Goal: Transaction & Acquisition: Purchase product/service

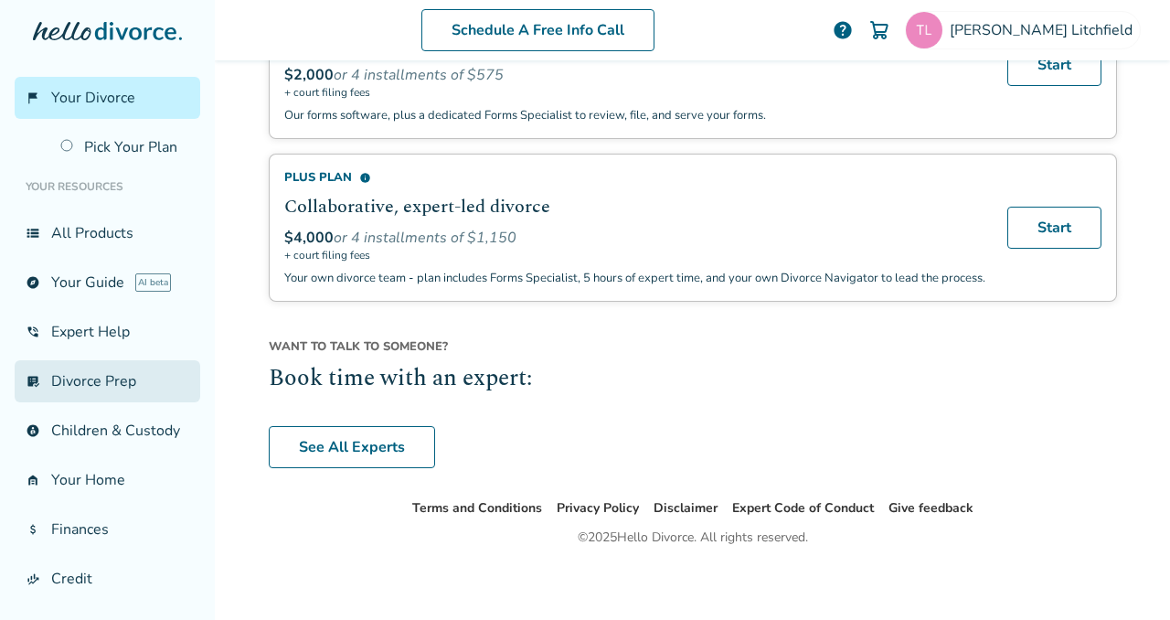
scroll to position [181, 0]
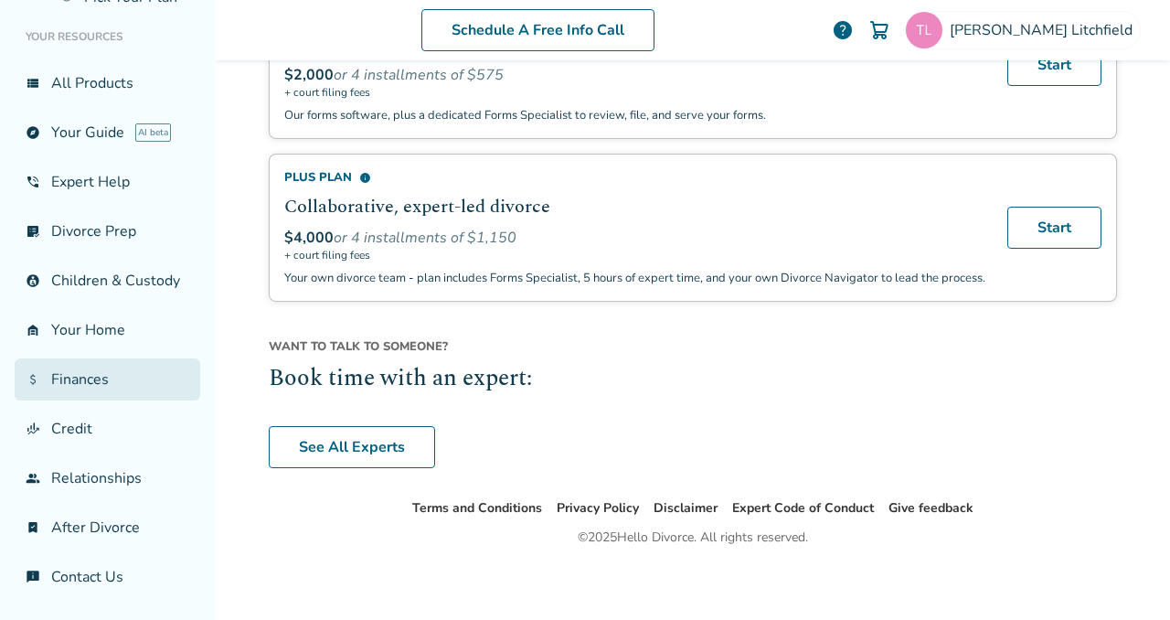
click at [81, 378] on link "attach_money Finances" at bounding box center [108, 379] width 186 height 42
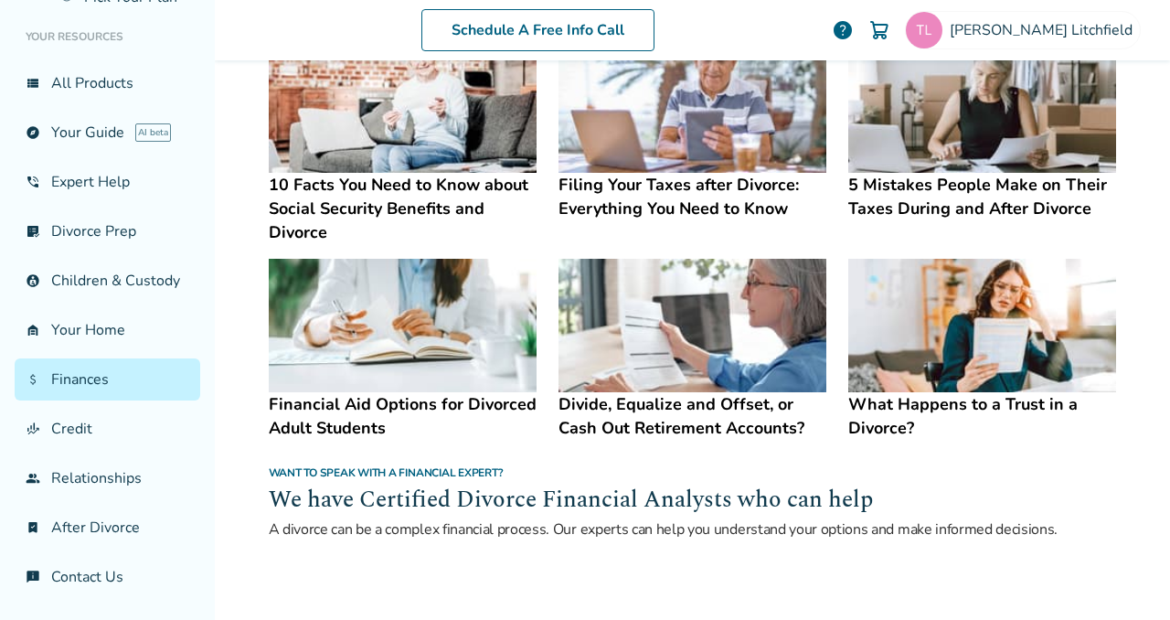
scroll to position [1203, 0]
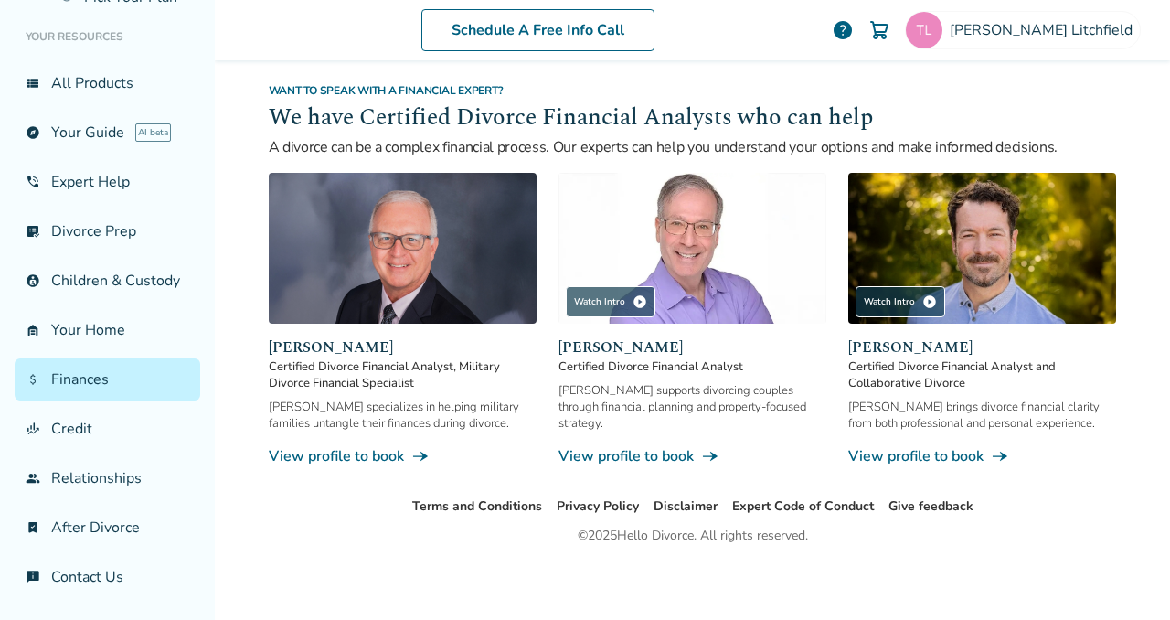
click at [646, 453] on link "View profile to book line_end_arrow_notch" at bounding box center [693, 456] width 268 height 20
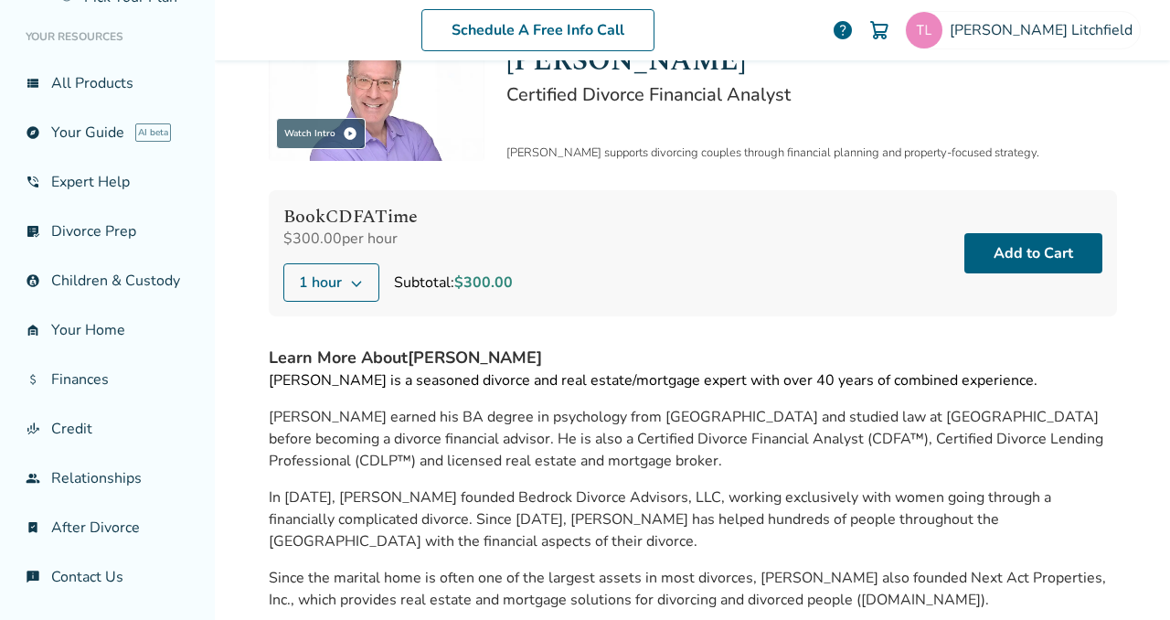
click at [349, 275] on icon at bounding box center [356, 282] width 15 height 15
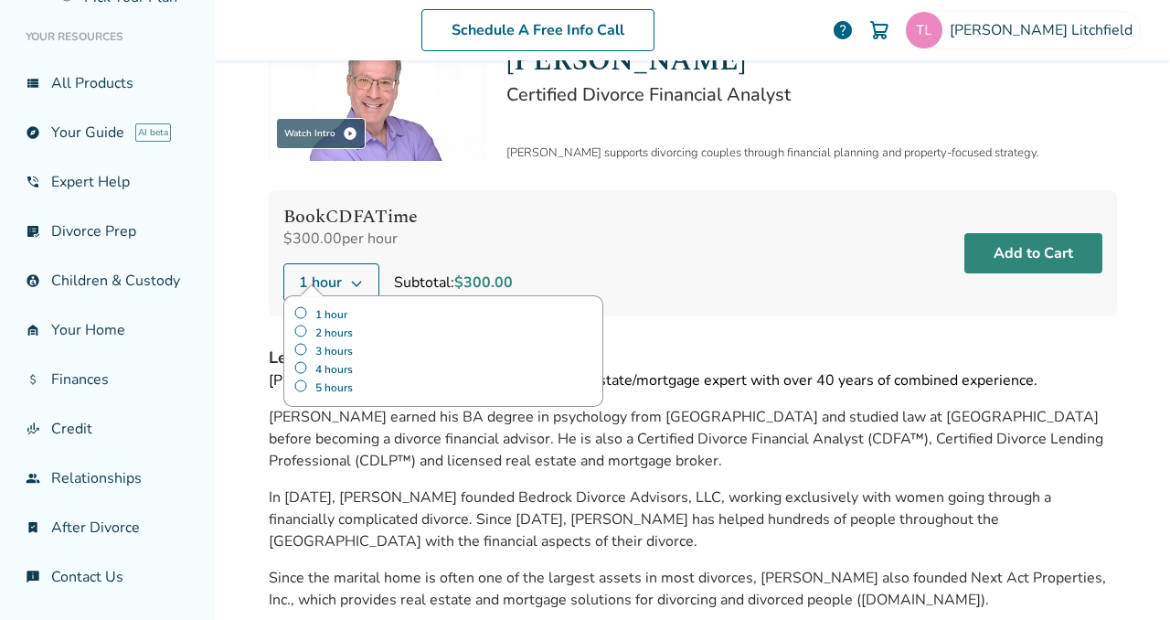
click at [1010, 239] on button "Add to Cart" at bounding box center [1033, 253] width 138 height 40
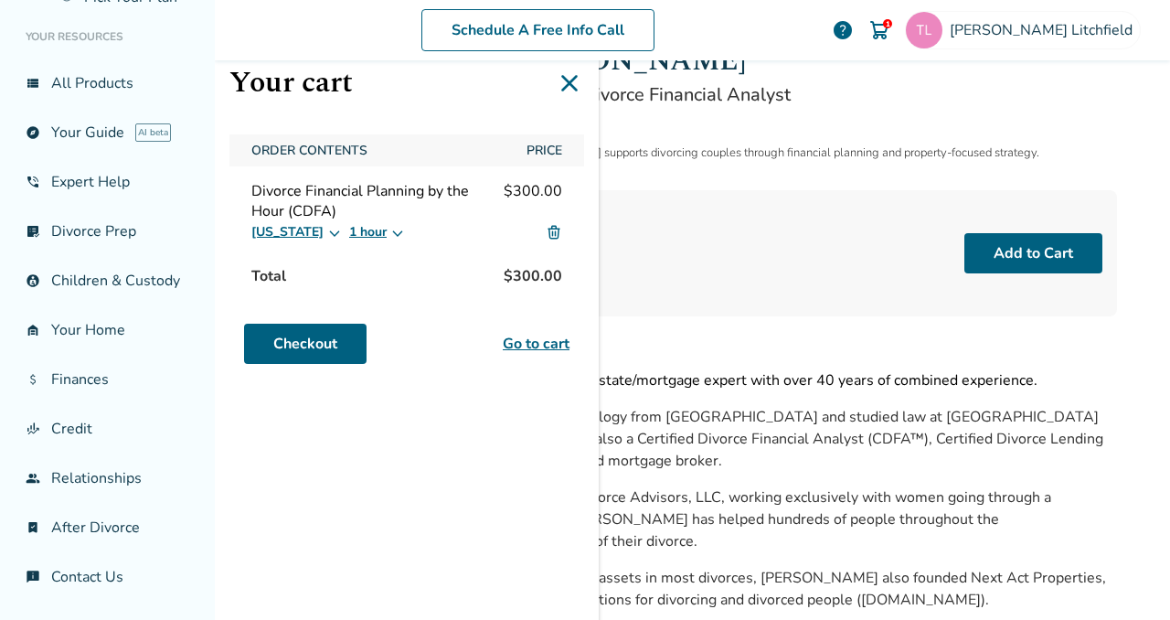
click at [541, 345] on link "Go to cart" at bounding box center [536, 344] width 67 height 22
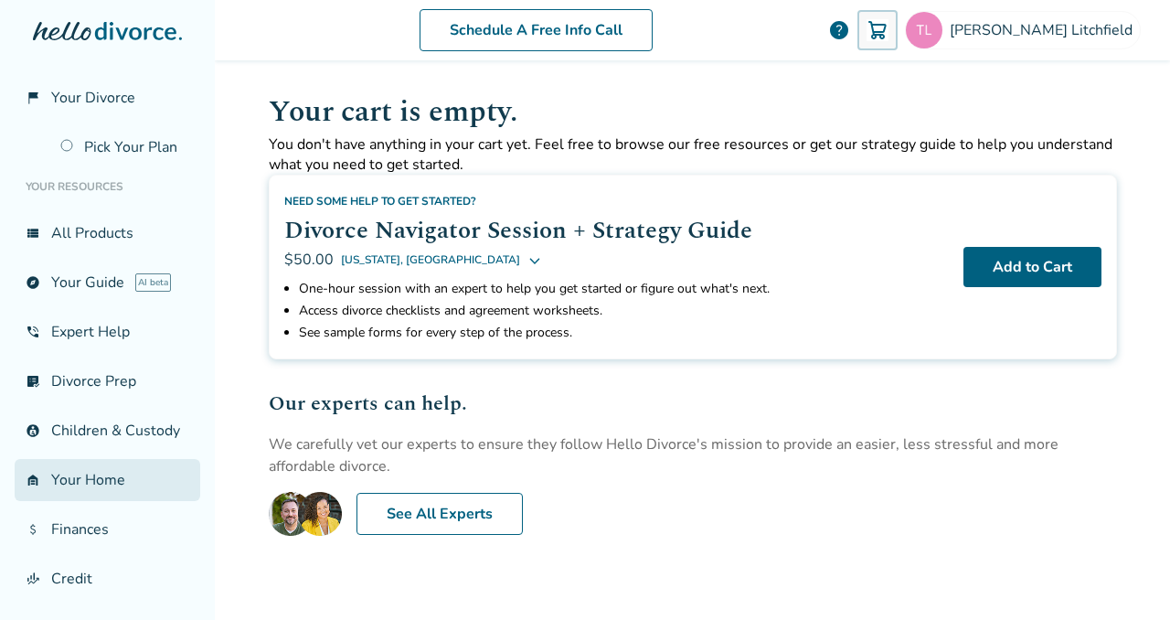
scroll to position [181, 0]
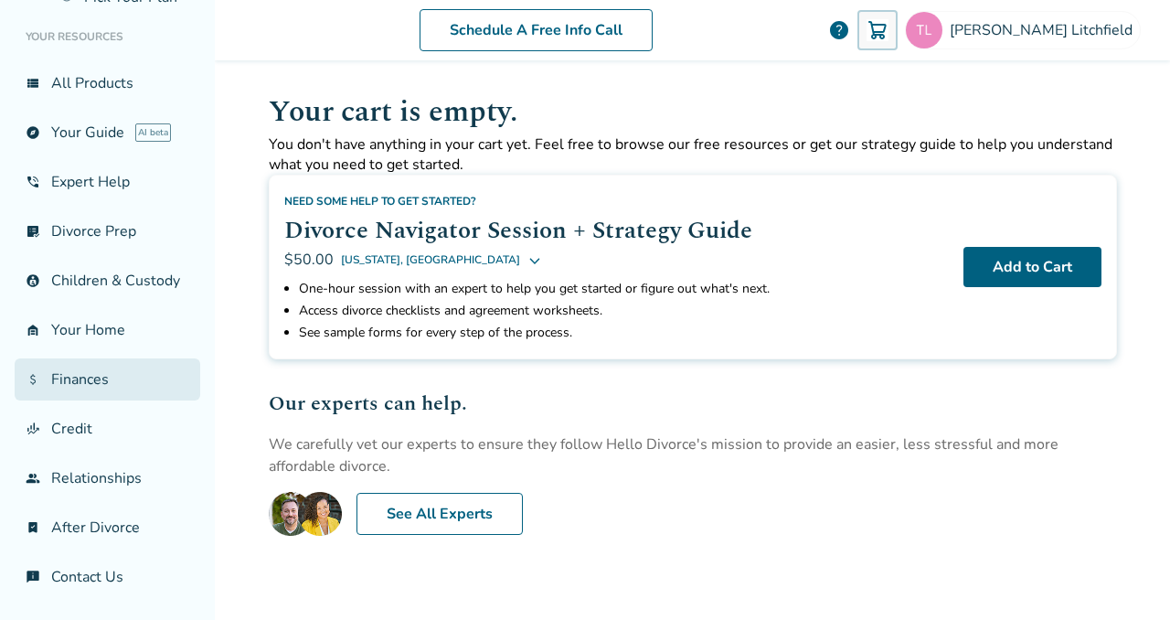
click at [87, 383] on link "attach_money Finances" at bounding box center [108, 379] width 186 height 42
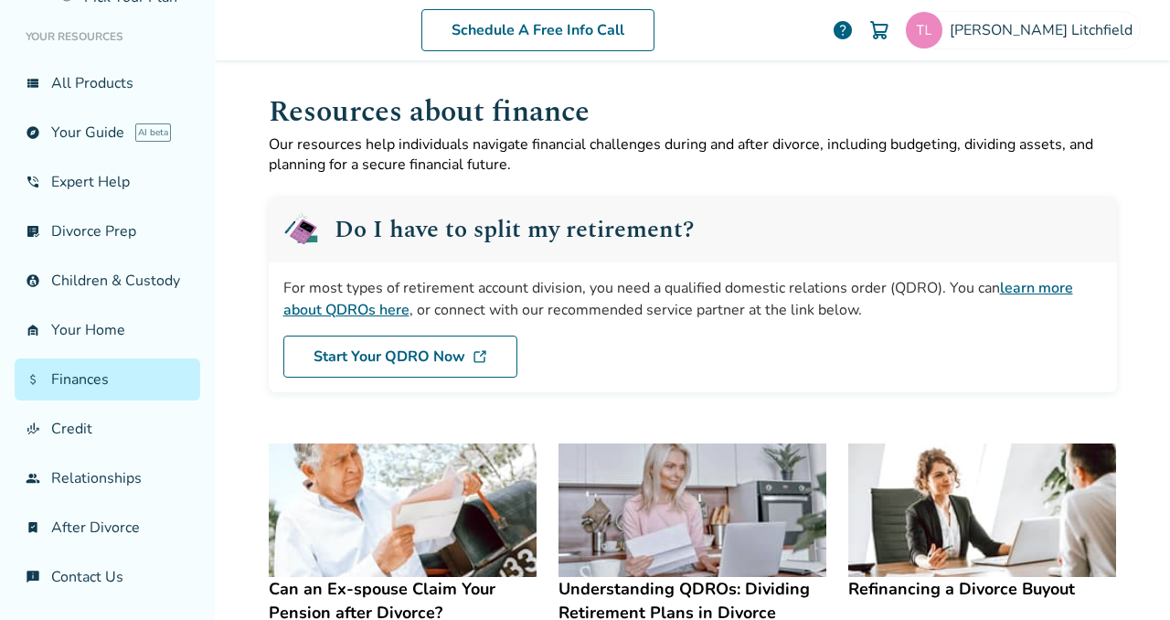
click at [356, 309] on link "learn more about QDROs here" at bounding box center [678, 299] width 790 height 42
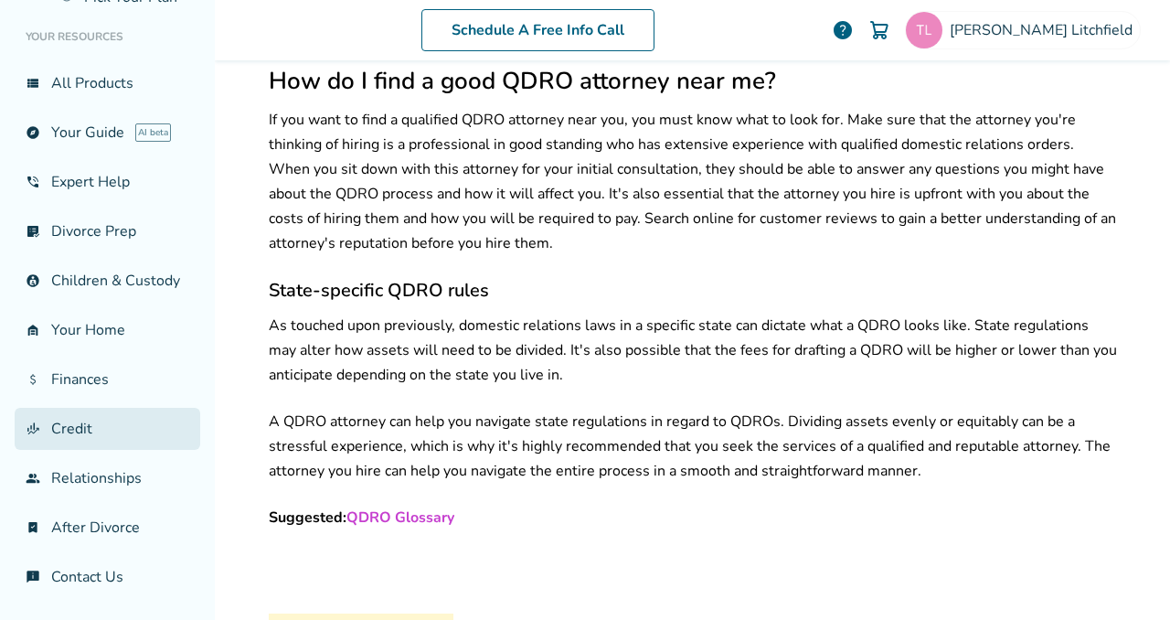
scroll to position [2641, 0]
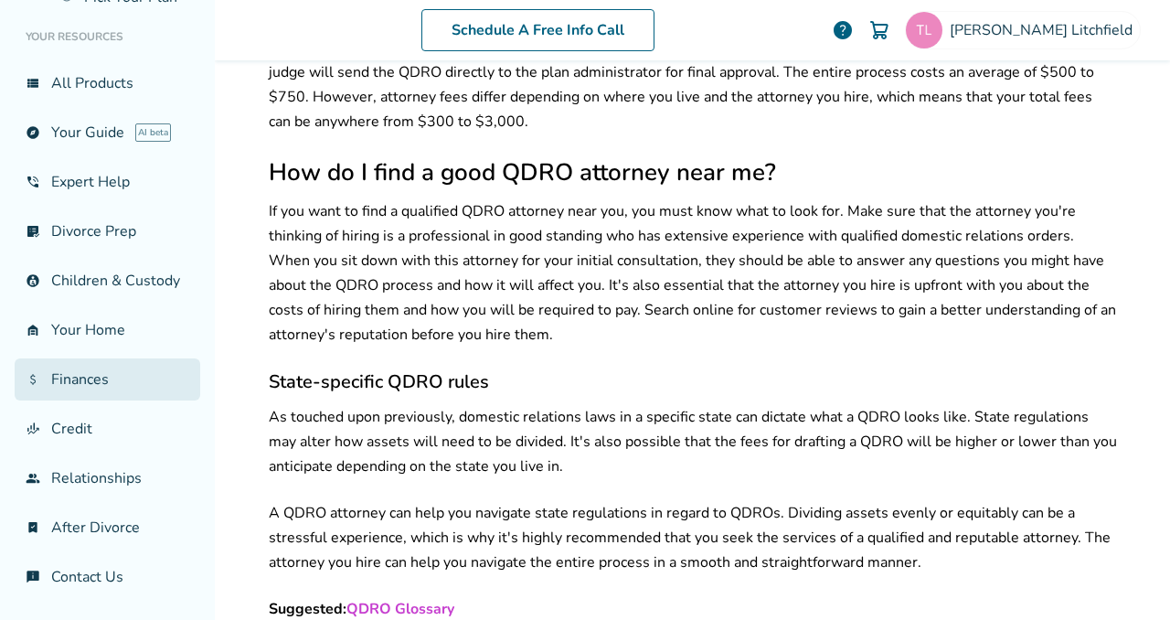
click at [90, 383] on link "attach_money Finances" at bounding box center [108, 379] width 186 height 42
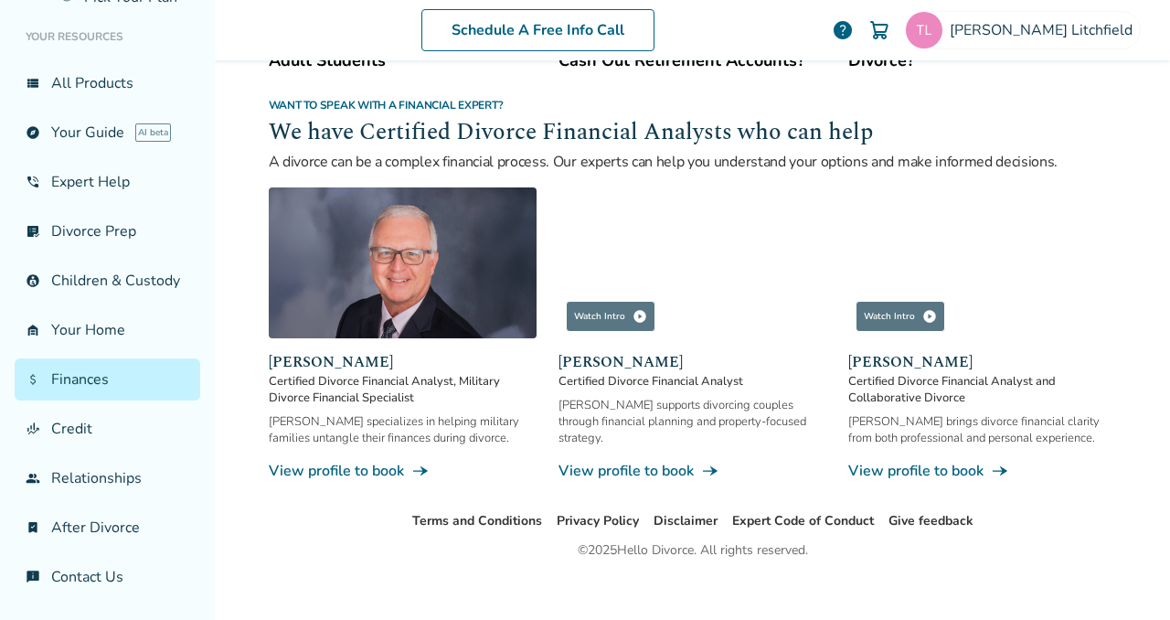
scroll to position [1203, 0]
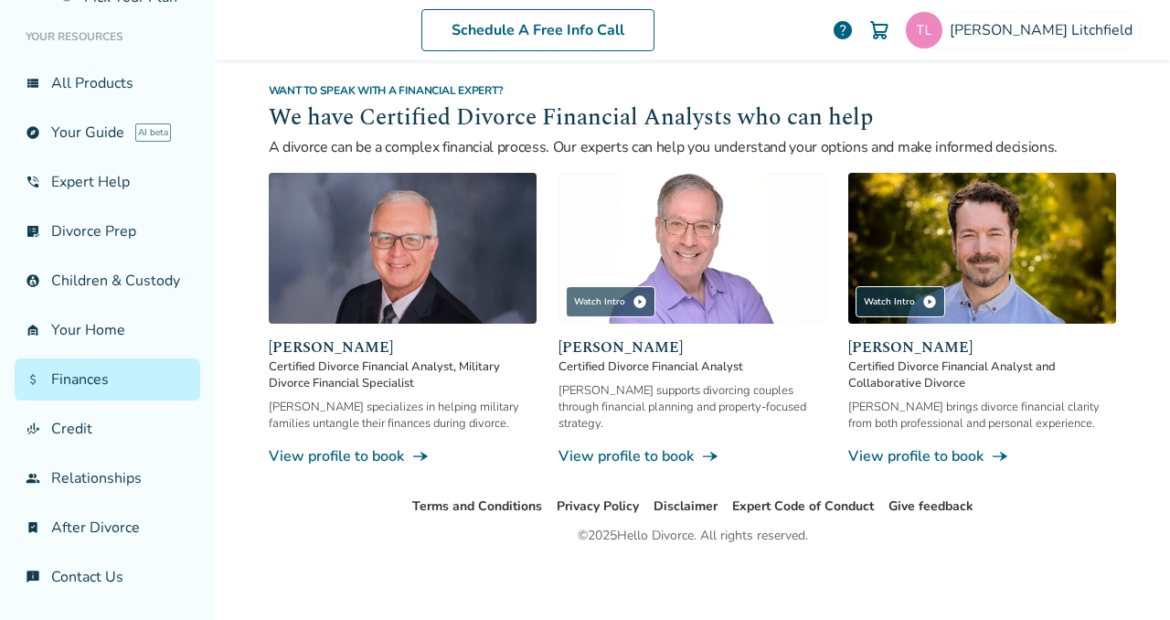
click at [657, 453] on link "View profile to book line_end_arrow_notch" at bounding box center [693, 456] width 268 height 20
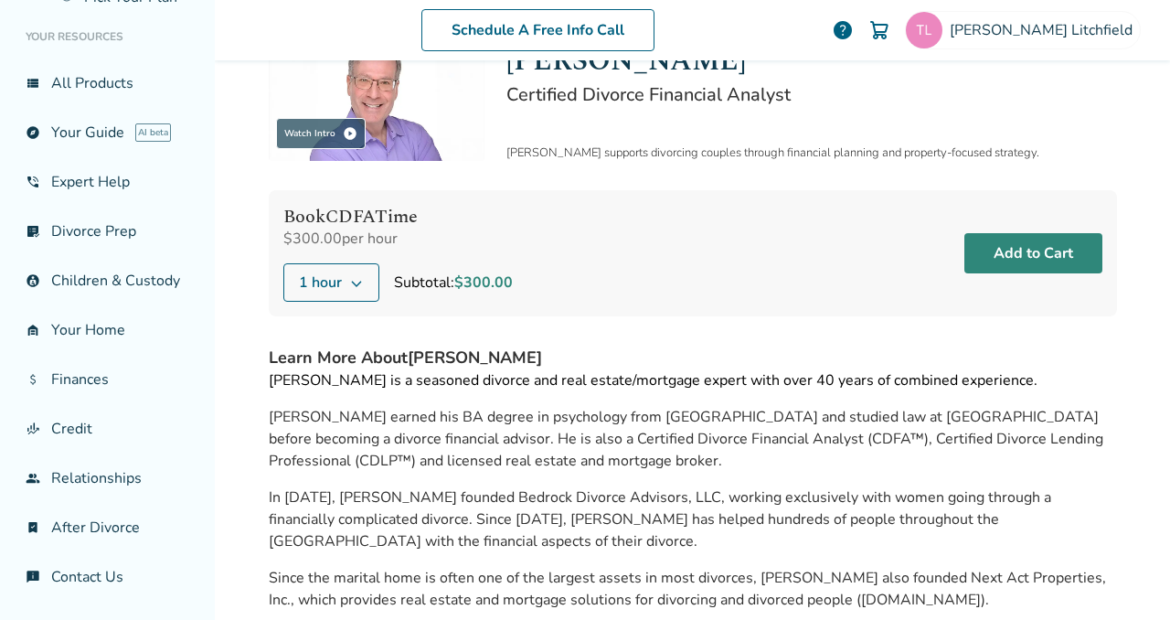
click at [1039, 250] on button "Add to Cart" at bounding box center [1033, 253] width 138 height 40
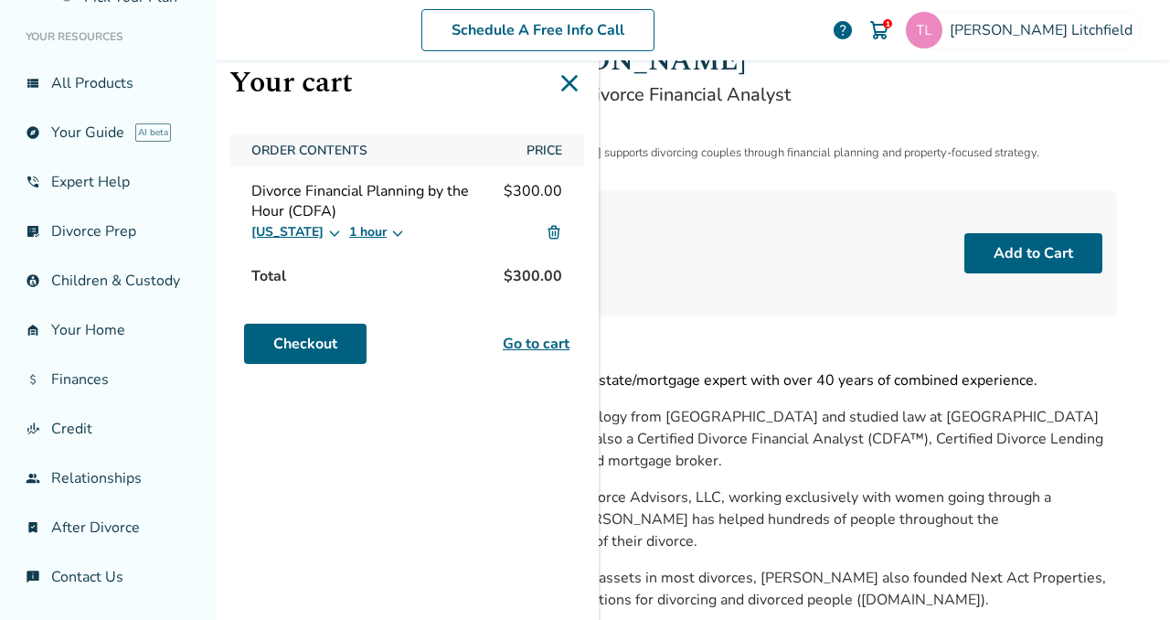
click at [327, 225] on icon at bounding box center [334, 232] width 15 height 15
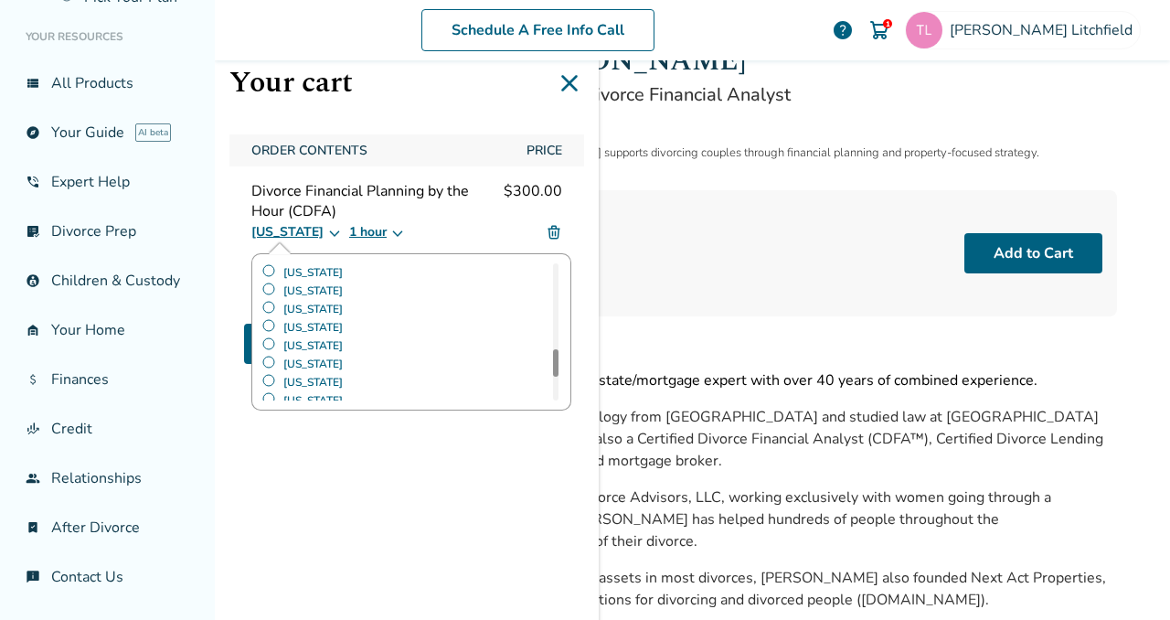
scroll to position [777, 0]
click at [273, 332] on label "[US_STATE]" at bounding box center [301, 336] width 81 height 18
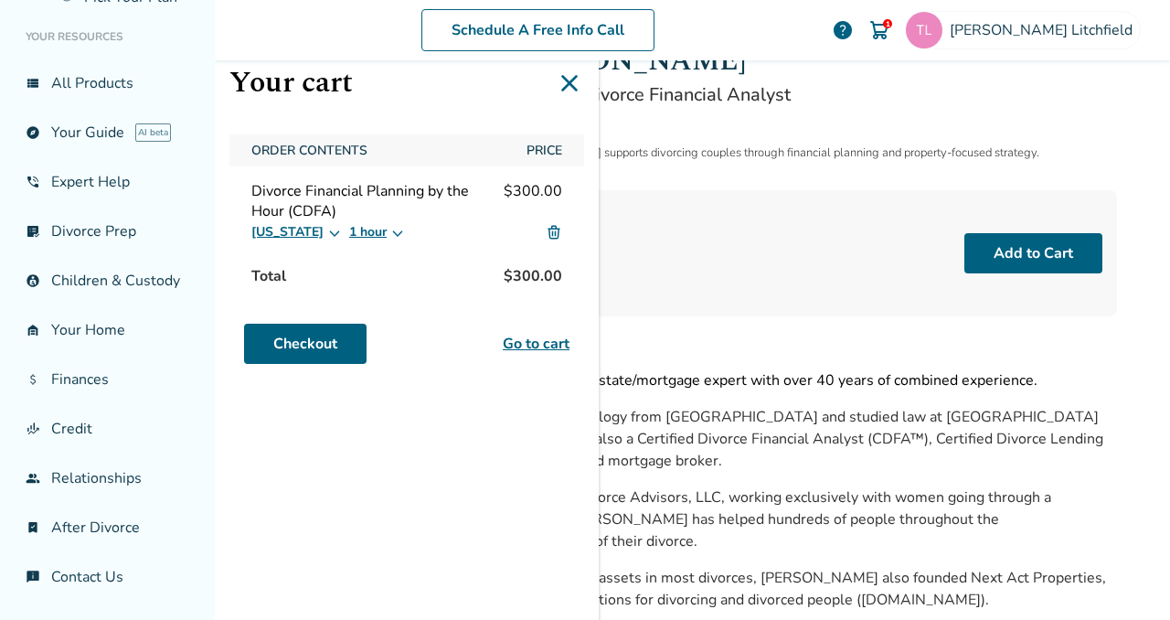
click at [541, 348] on link "Go to cart" at bounding box center [536, 344] width 67 height 22
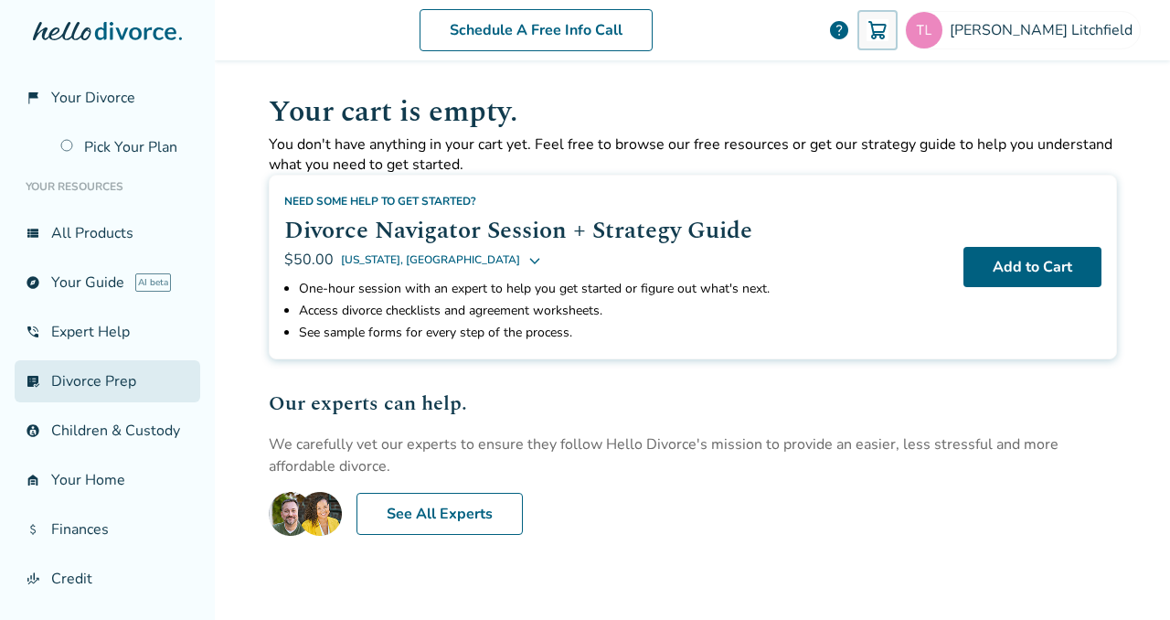
scroll to position [181, 0]
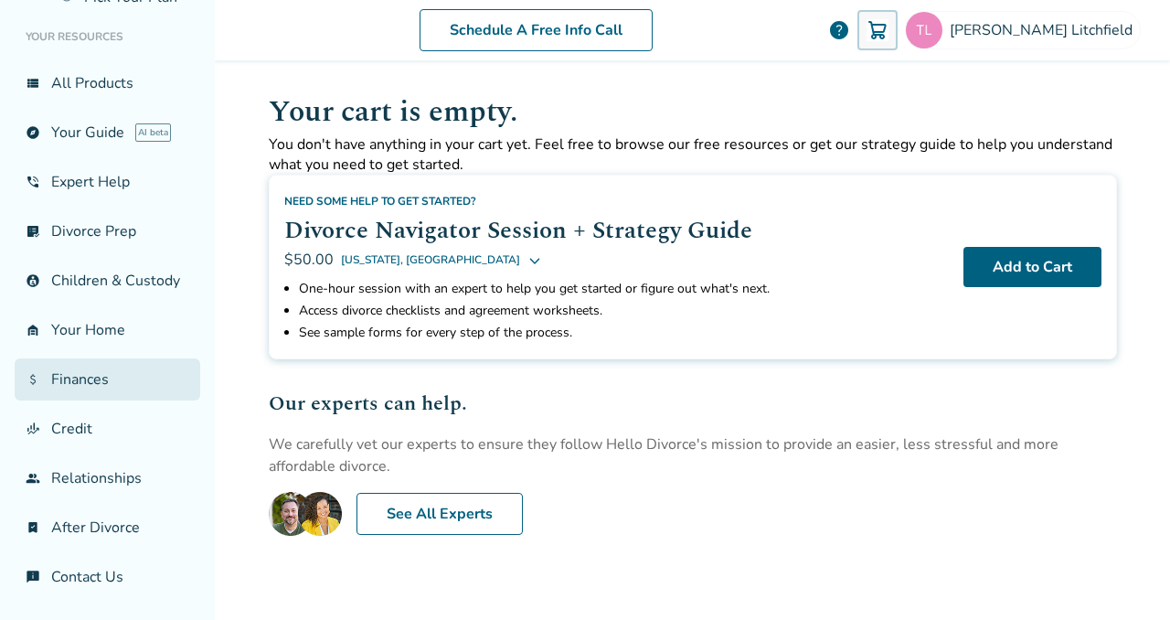
click at [82, 383] on link "attach_money Finances" at bounding box center [108, 379] width 186 height 42
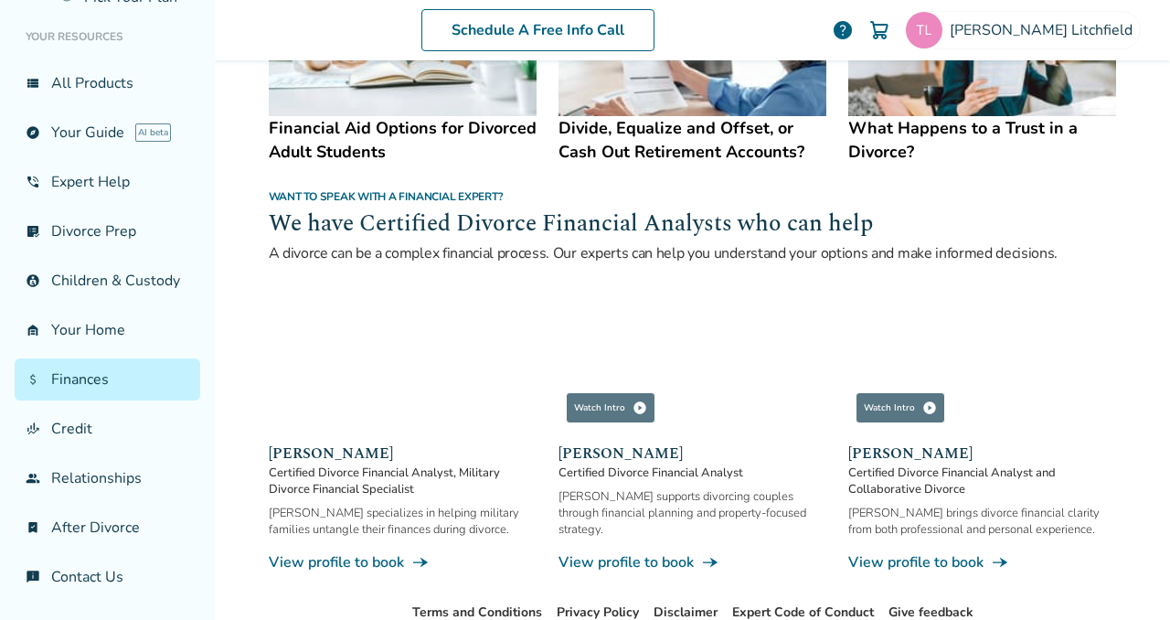
scroll to position [1188, 0]
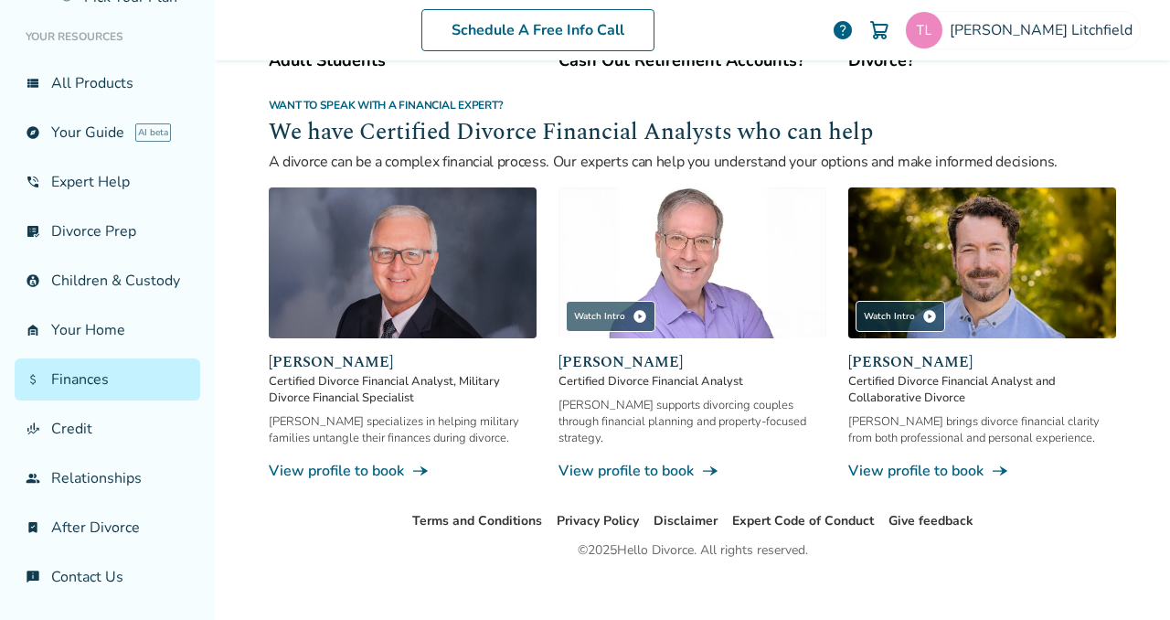
click at [643, 463] on link "View profile to book line_end_arrow_notch" at bounding box center [693, 471] width 268 height 20
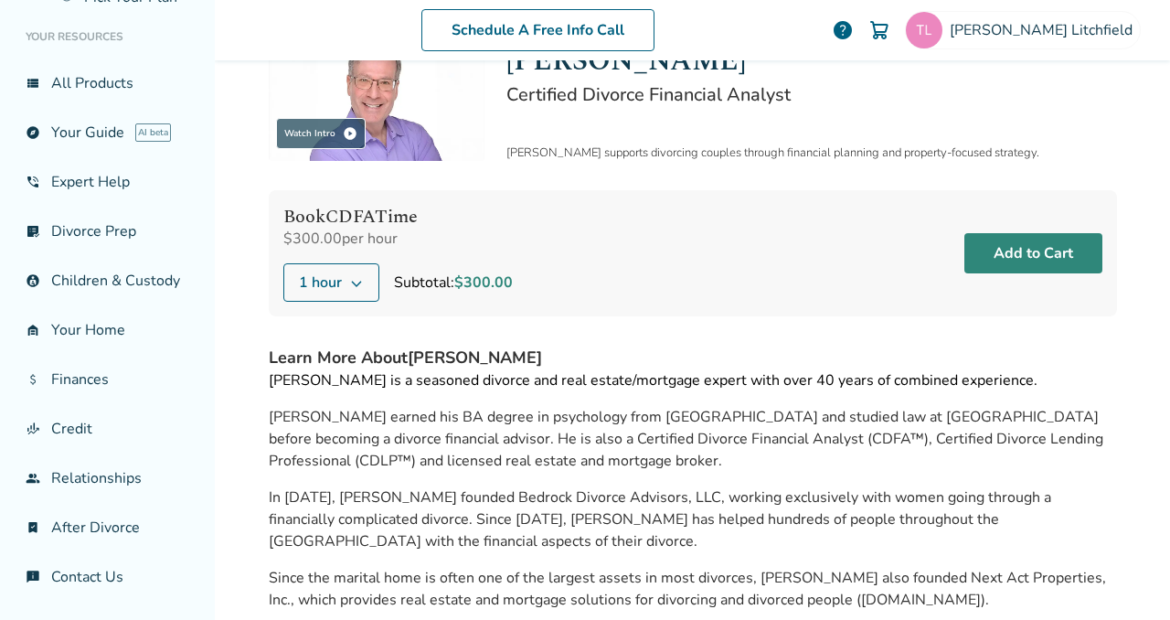
click at [1009, 254] on button "Add to Cart" at bounding box center [1033, 253] width 138 height 40
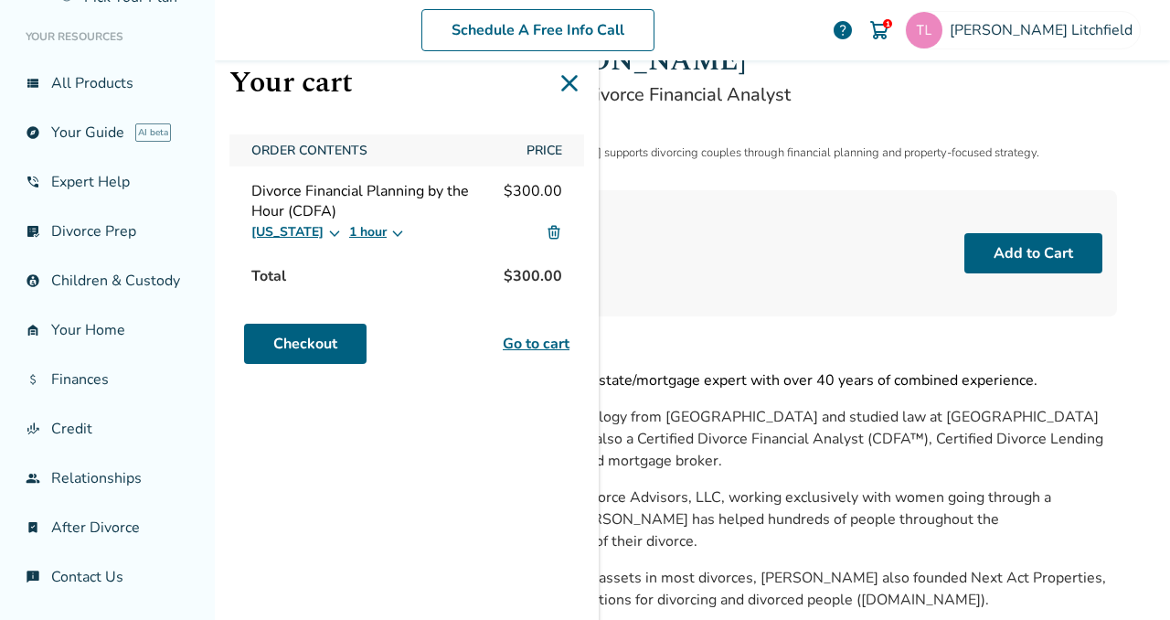
click at [327, 225] on icon at bounding box center [334, 232] width 15 height 15
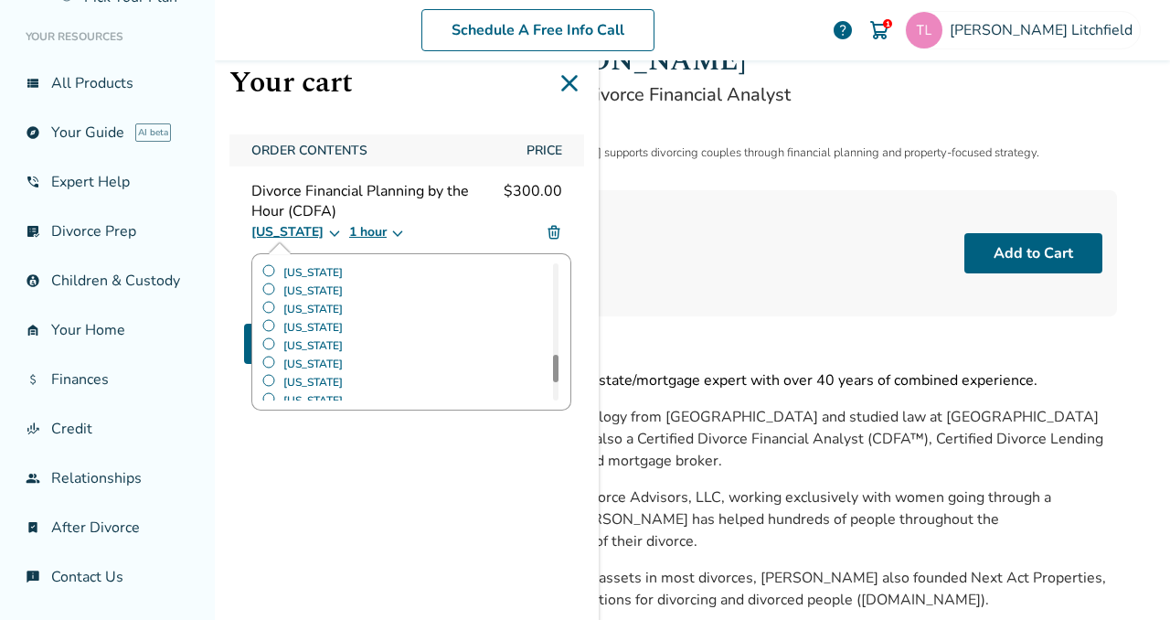
scroll to position [777, 0]
click at [269, 332] on label "[US_STATE]" at bounding box center [301, 336] width 81 height 18
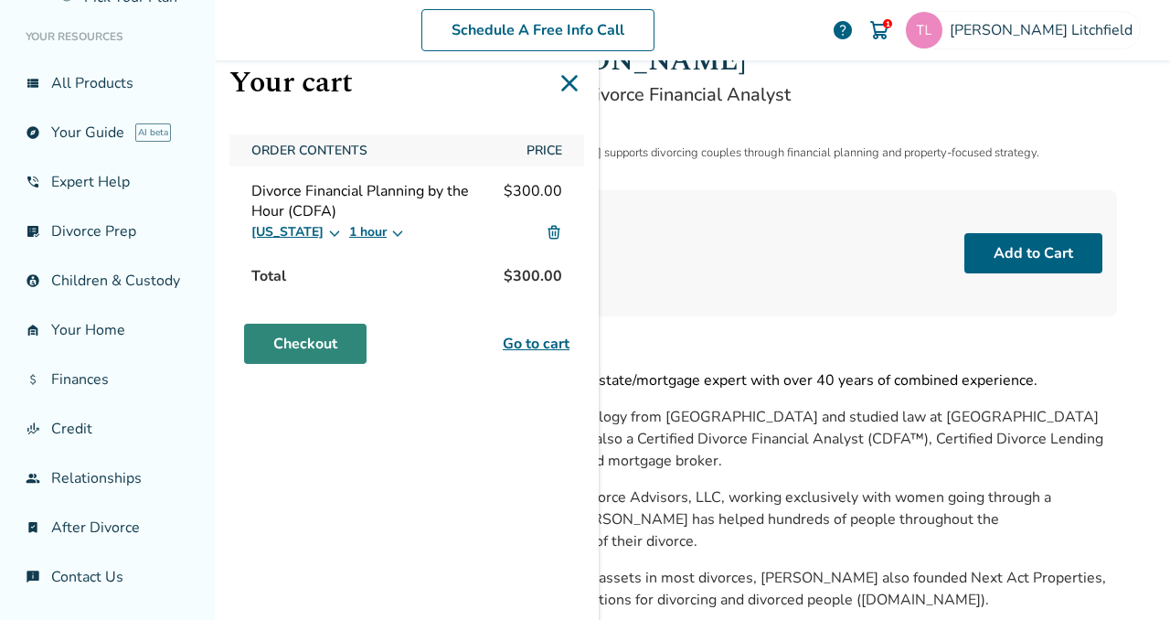
click at [310, 341] on link "Checkout" at bounding box center [305, 344] width 123 height 40
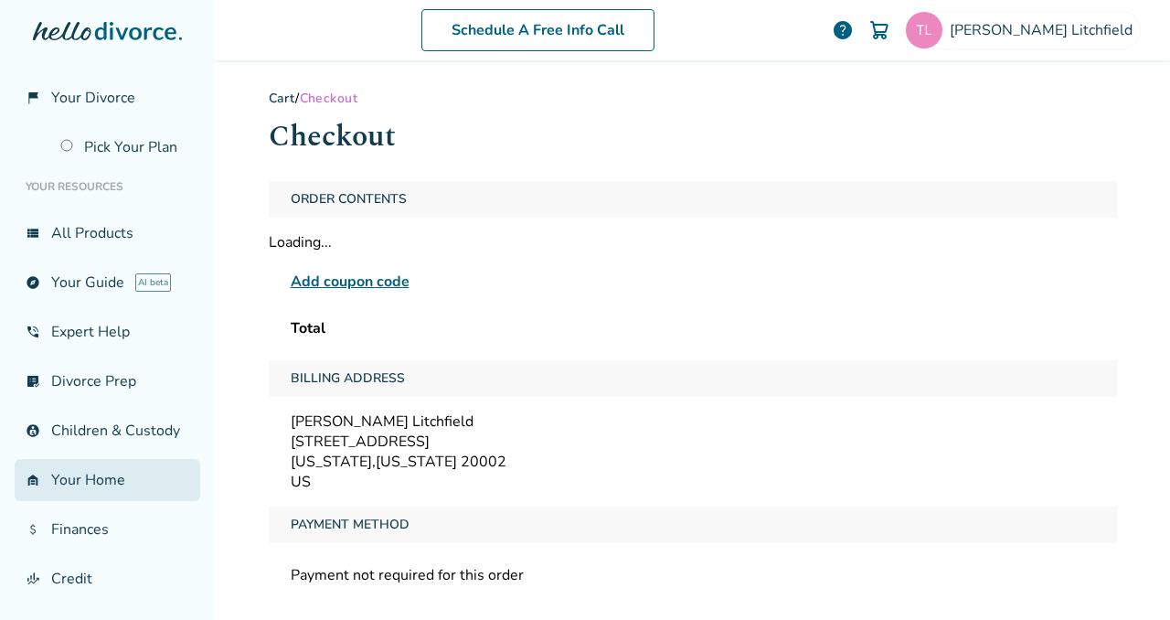
scroll to position [181, 0]
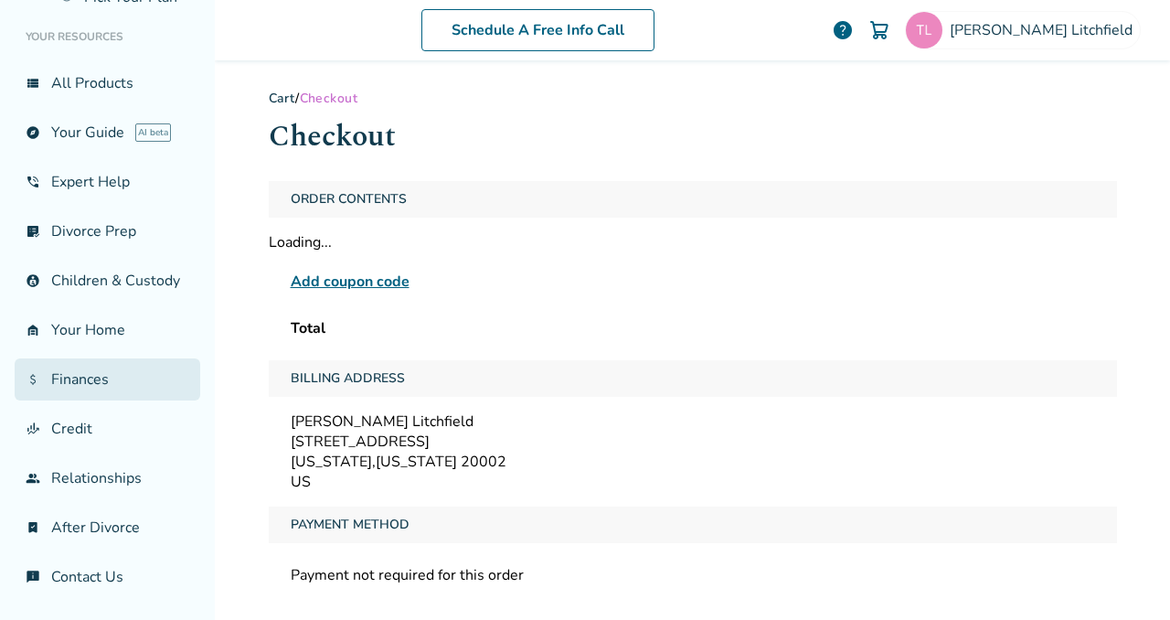
click at [94, 379] on link "attach_money Finances" at bounding box center [108, 379] width 186 height 42
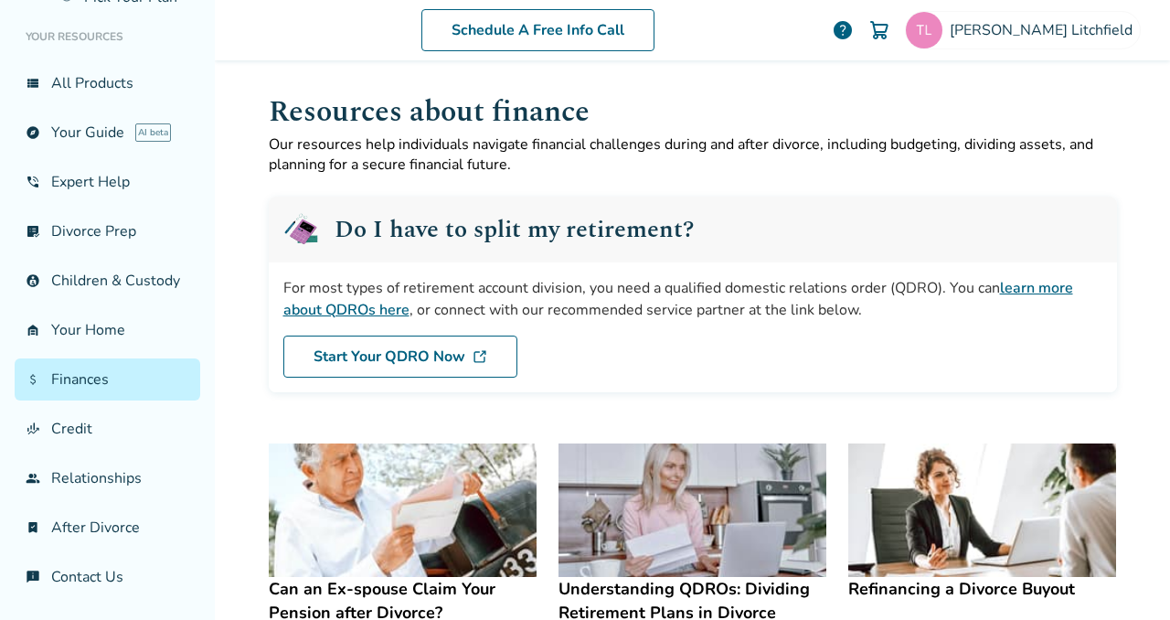
click at [890, 27] on img at bounding box center [879, 30] width 22 height 22
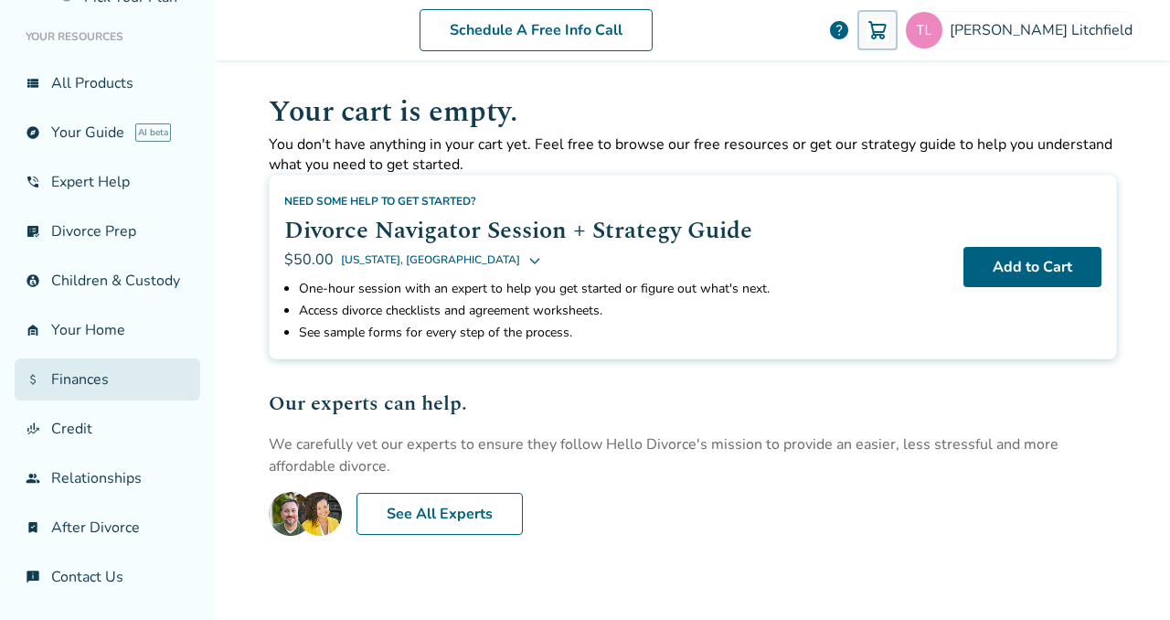
click at [80, 386] on link "attach_money Finances" at bounding box center [108, 379] width 186 height 42
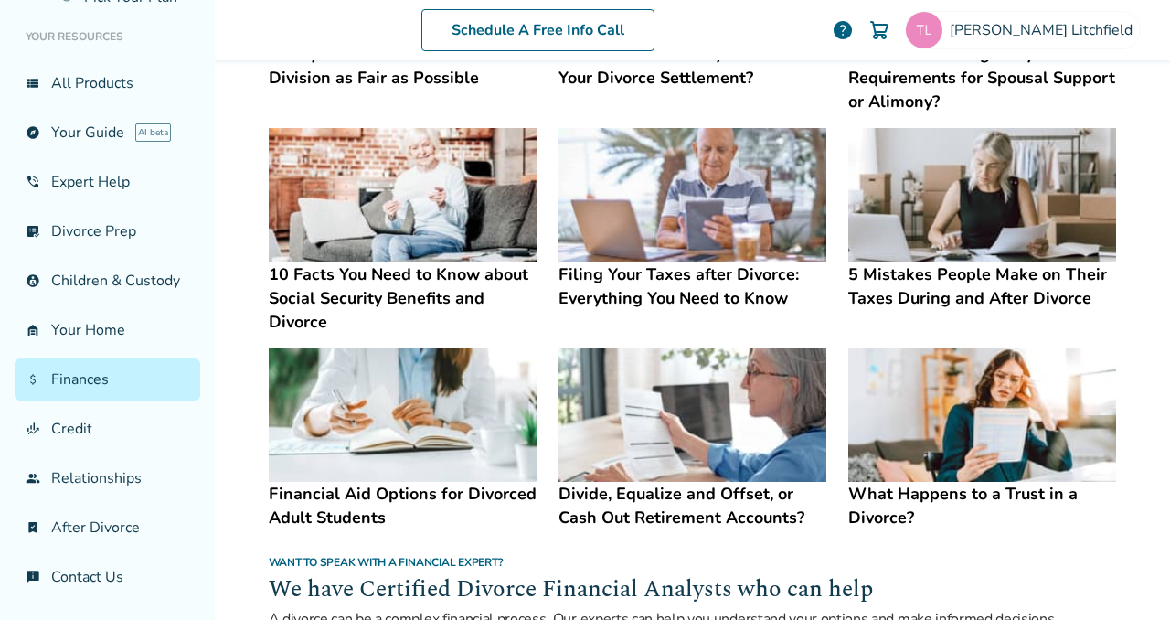
scroll to position [1203, 0]
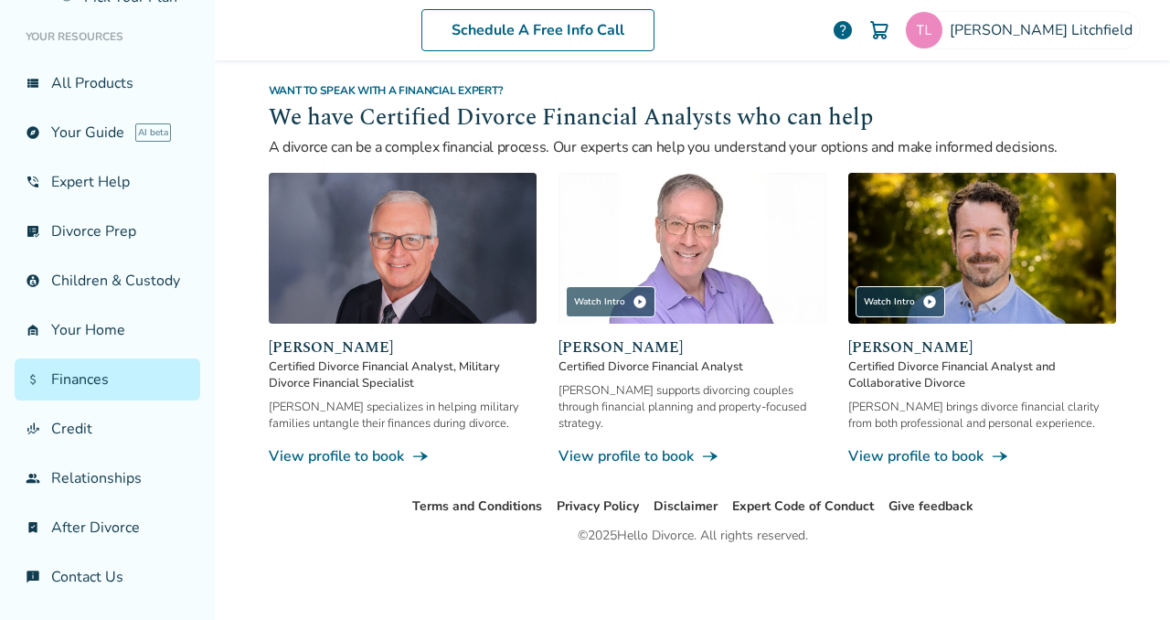
click at [602, 451] on link "View profile to book line_end_arrow_notch" at bounding box center [693, 456] width 268 height 20
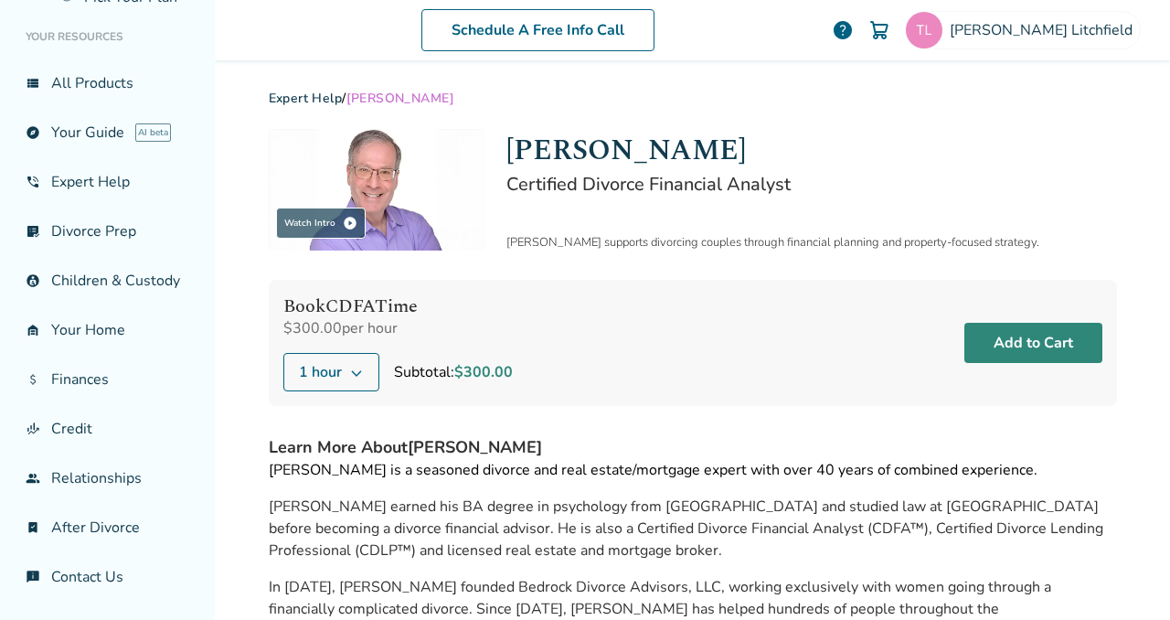
click at [1030, 339] on button "Add to Cart" at bounding box center [1033, 343] width 138 height 40
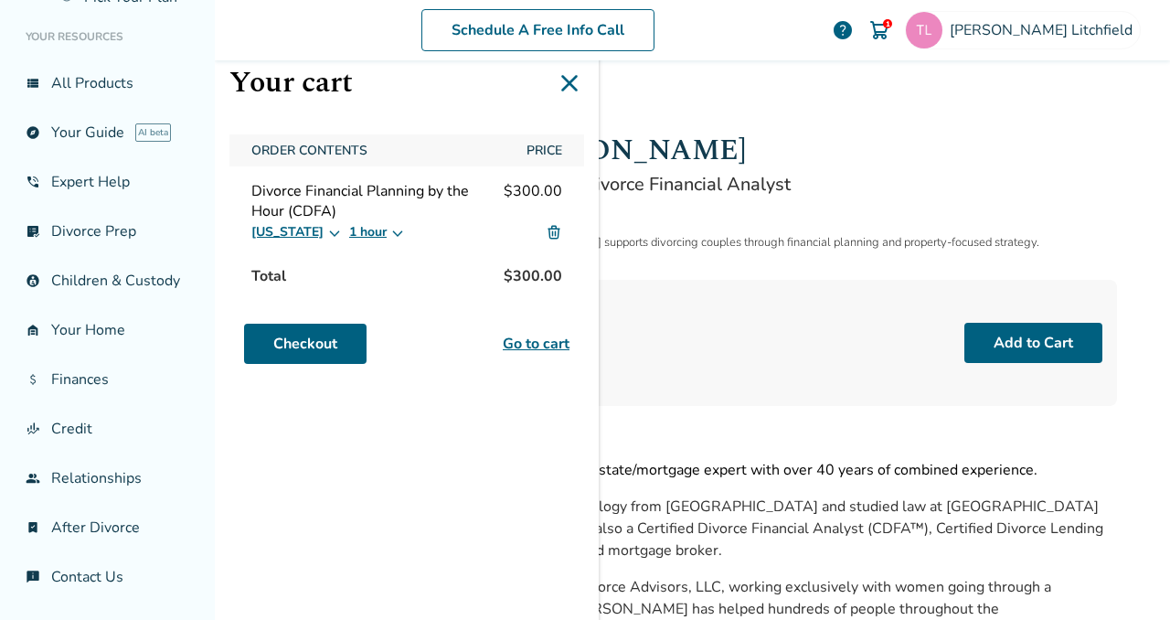
click at [304, 231] on button "[US_STATE]" at bounding box center [296, 232] width 91 height 22
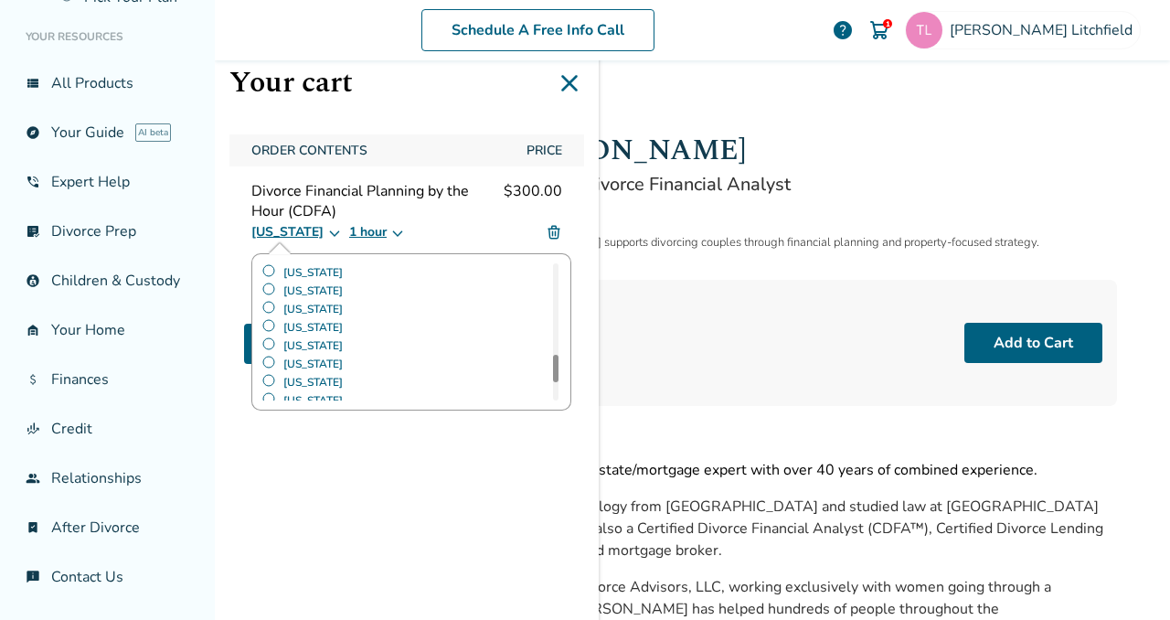
scroll to position [777, 0]
click at [268, 328] on label "[US_STATE]" at bounding box center [301, 336] width 81 height 18
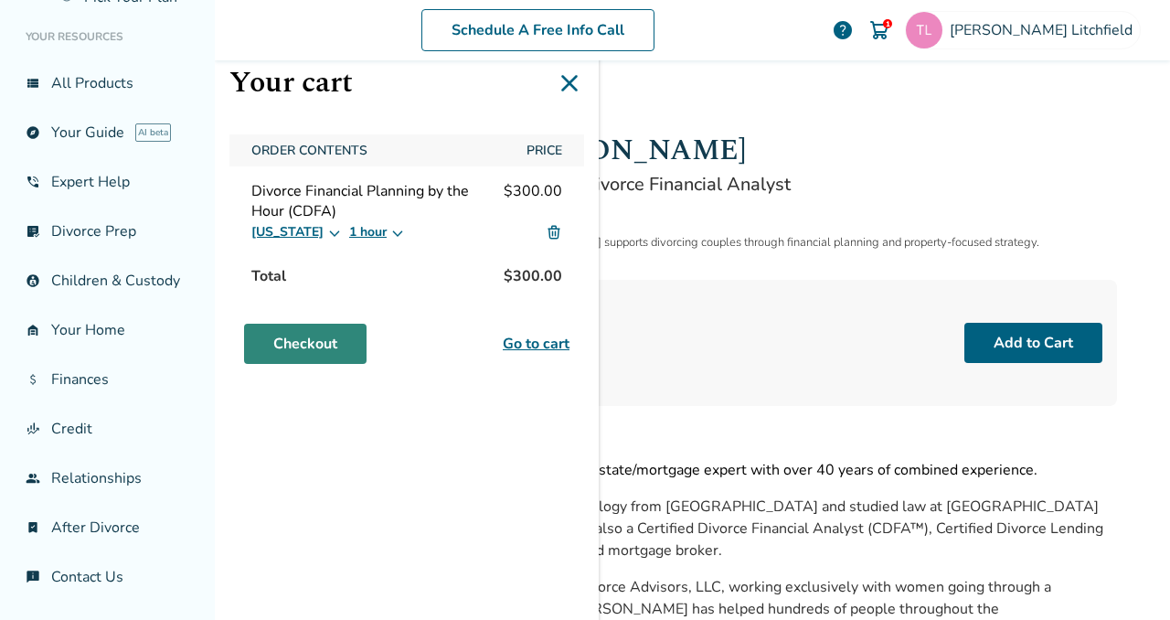
click at [310, 343] on link "Checkout" at bounding box center [305, 344] width 123 height 40
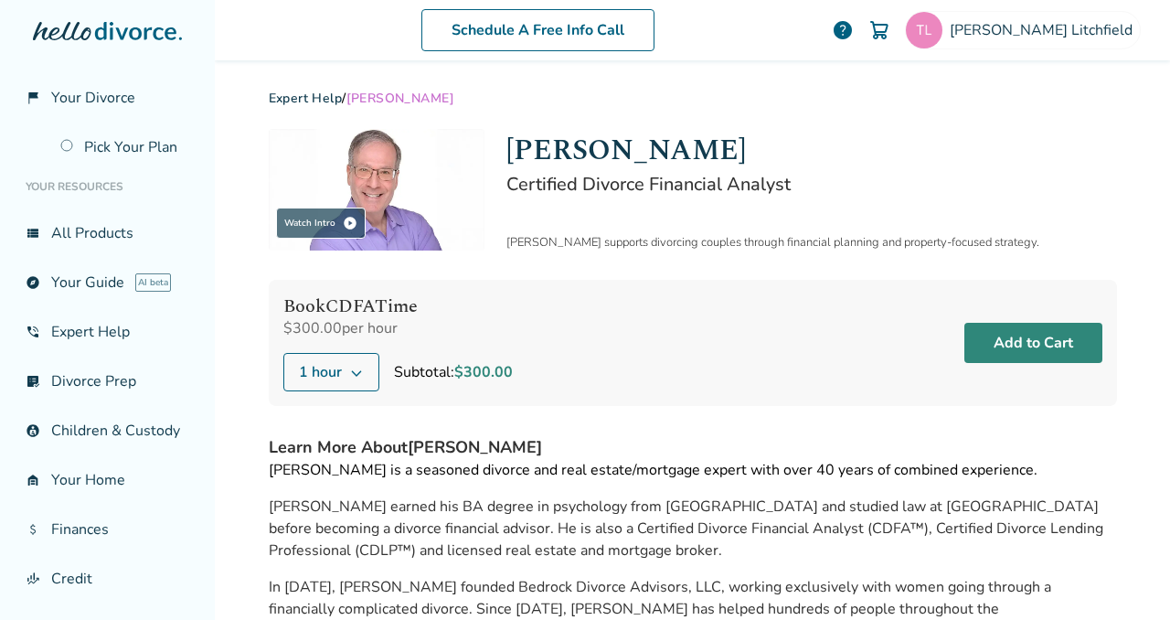
click at [1042, 350] on button "Add to Cart" at bounding box center [1033, 343] width 138 height 40
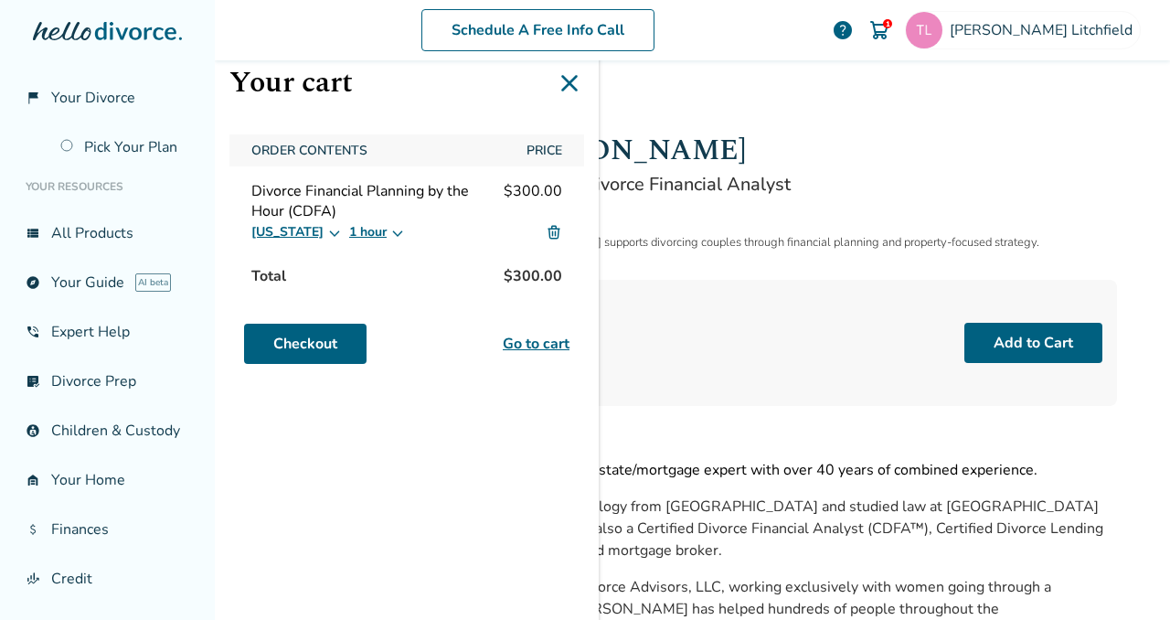
click at [327, 228] on icon at bounding box center [334, 232] width 15 height 15
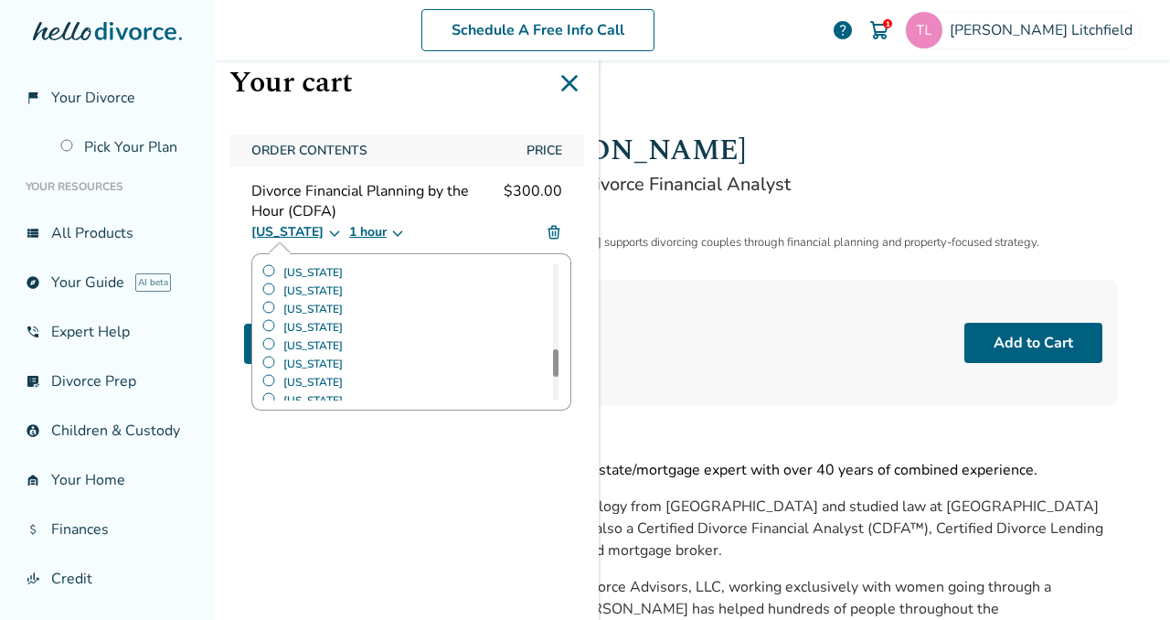
scroll to position [777, 0]
click at [267, 331] on label "[US_STATE]" at bounding box center [301, 336] width 81 height 18
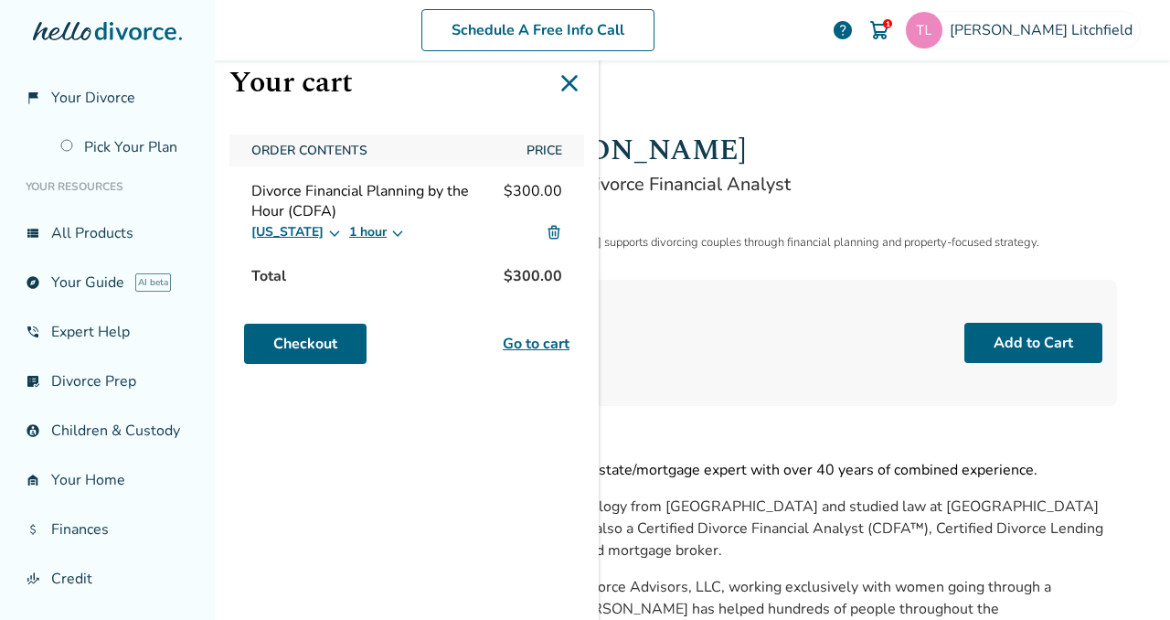
click at [890, 26] on img at bounding box center [879, 30] width 22 height 22
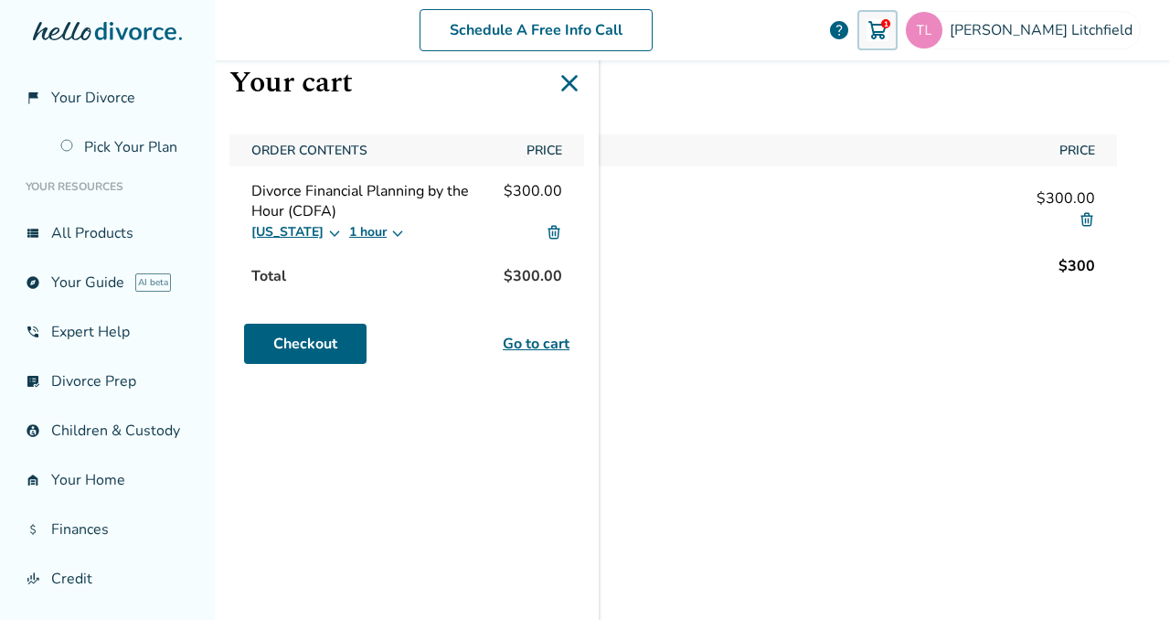
click at [569, 80] on icon at bounding box center [569, 83] width 29 height 29
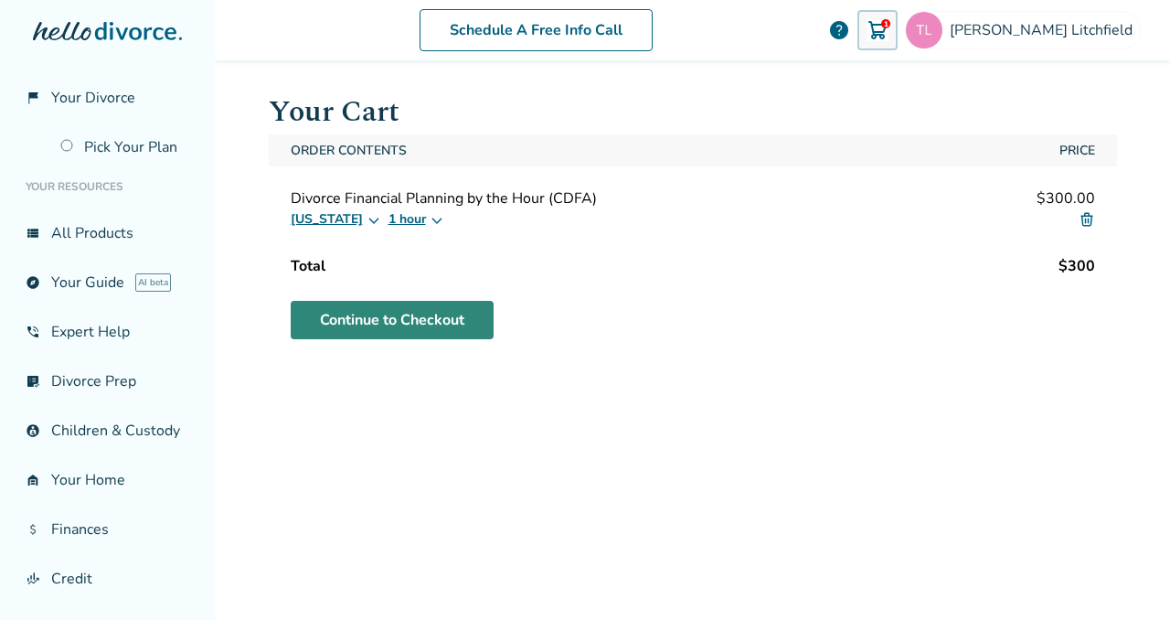
click at [400, 320] on link "Continue to Checkout" at bounding box center [392, 320] width 203 height 38
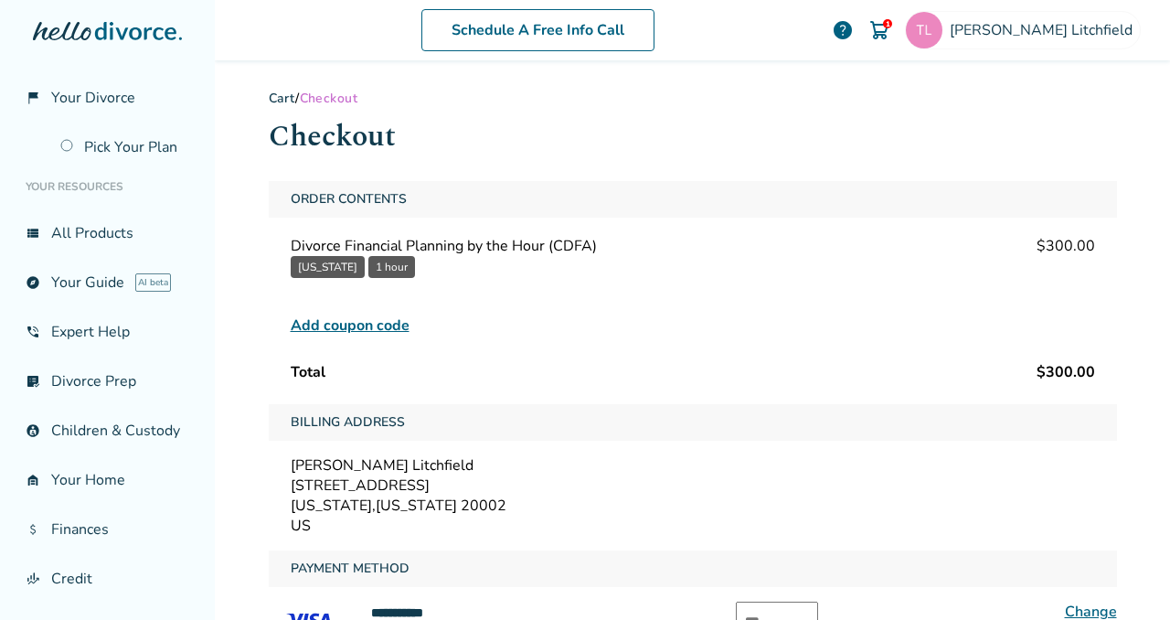
scroll to position [262, 0]
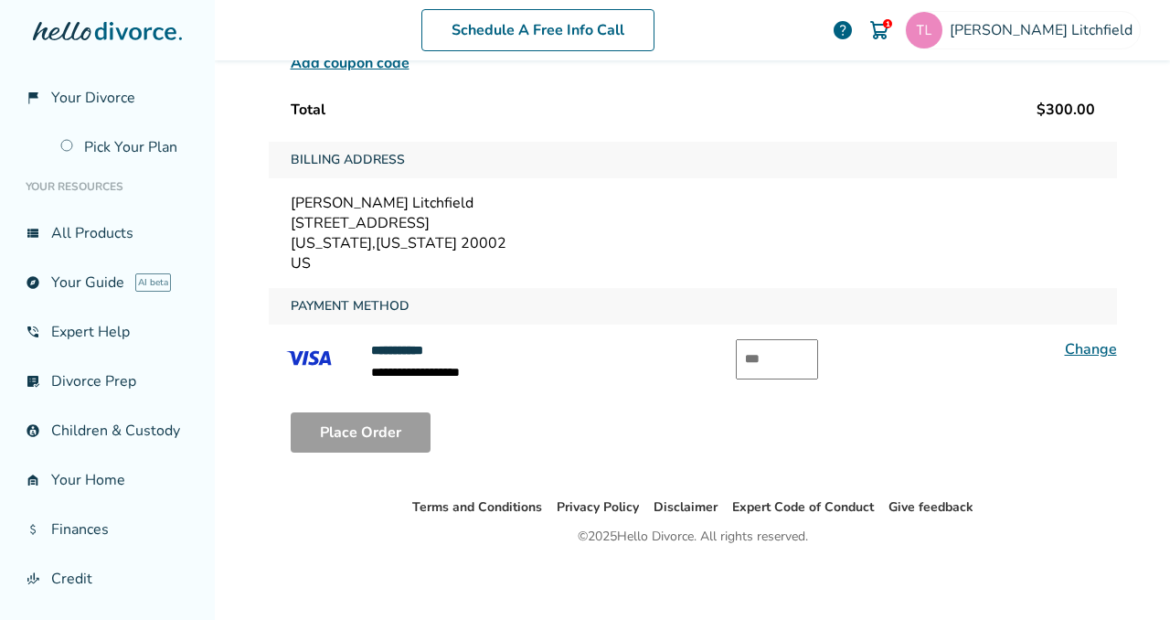
click at [807, 348] on input "text" at bounding box center [777, 359] width 82 height 40
type input "***"
click at [343, 428] on button "Place Order" at bounding box center [361, 432] width 140 height 40
